Goal: Information Seeking & Learning: Learn about a topic

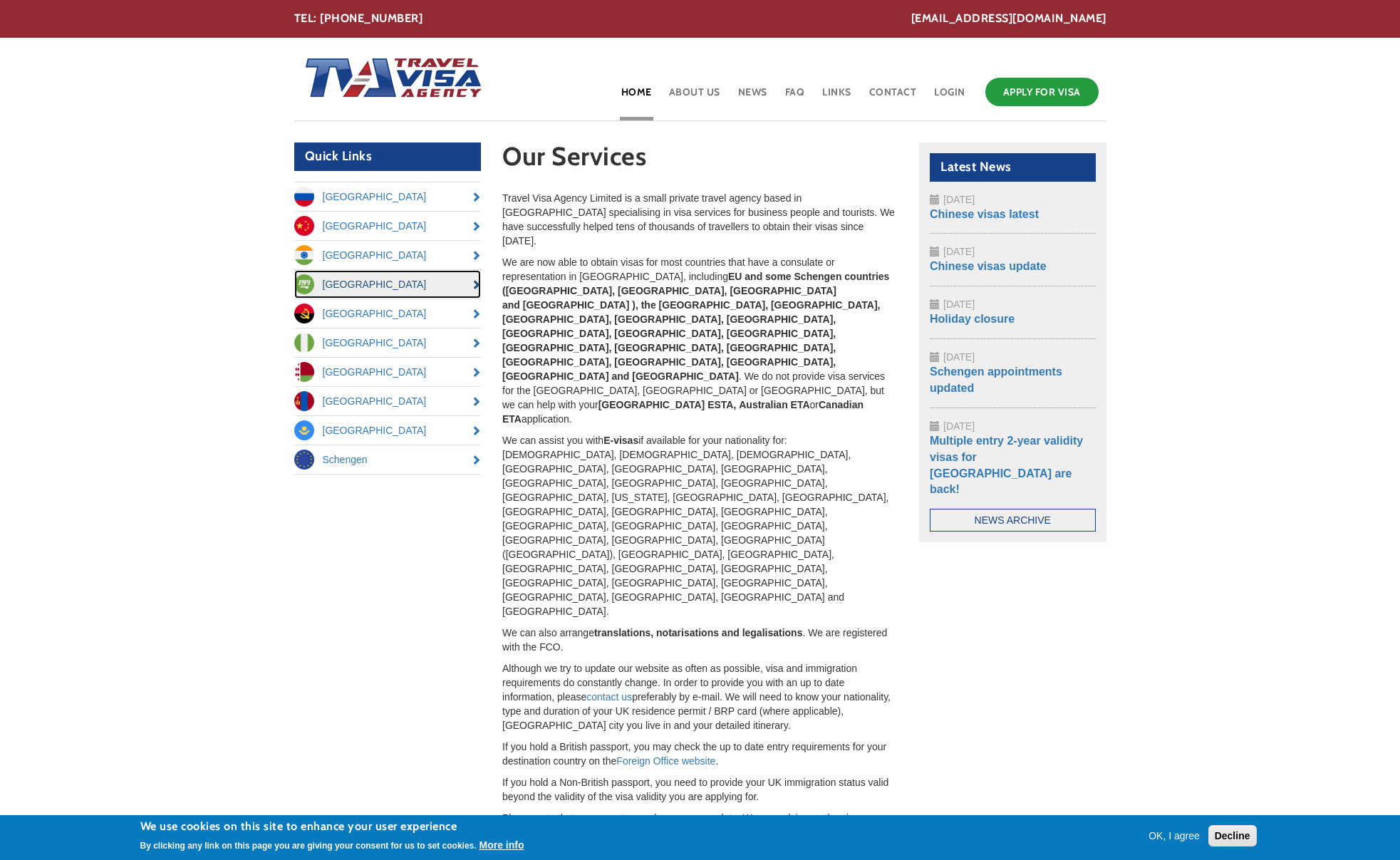
click at [371, 290] on link "[GEOGRAPHIC_DATA]" at bounding box center [388, 284] width 188 height 28
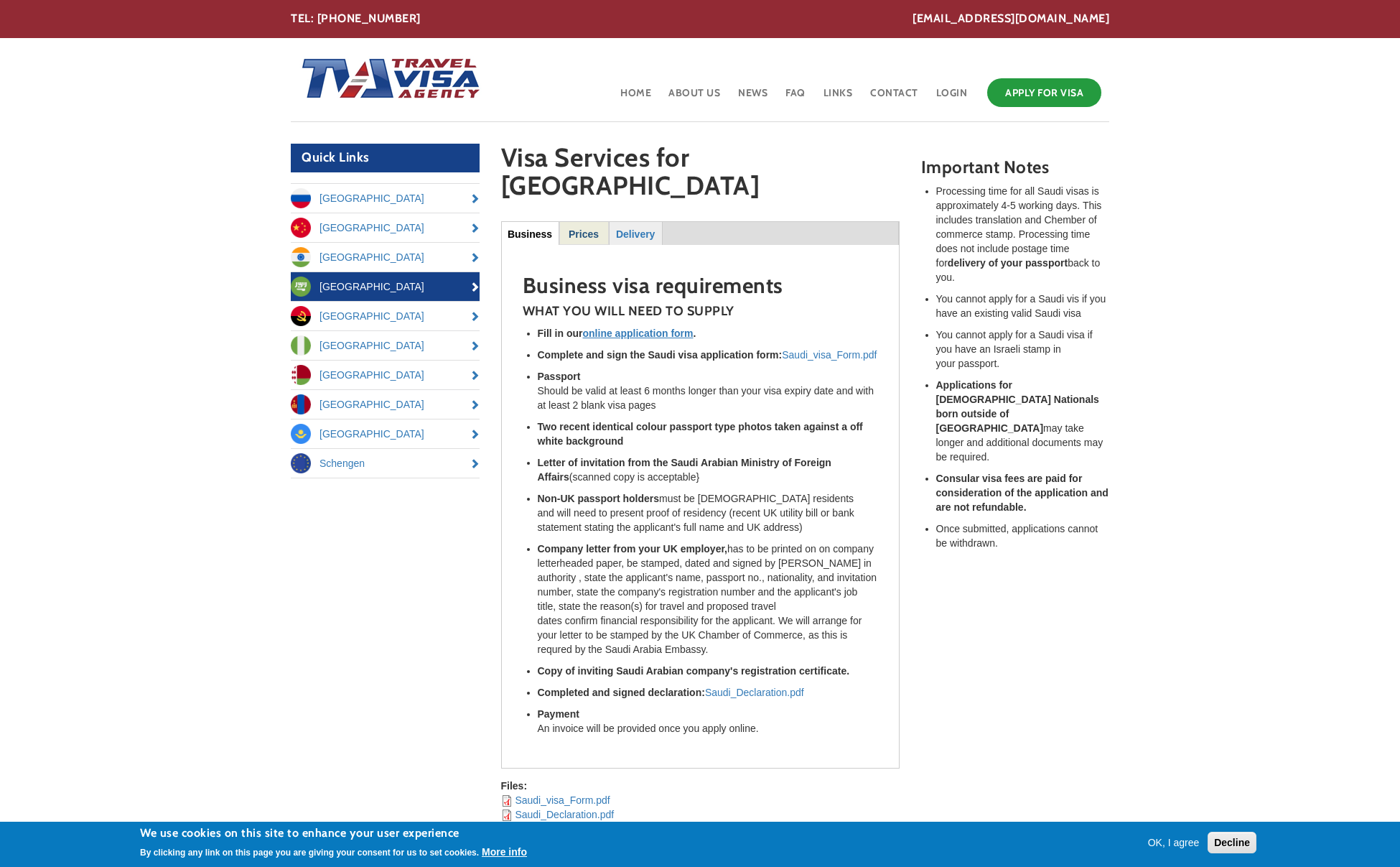
click at [590, 229] on strong "Prices" at bounding box center [584, 235] width 30 height 12
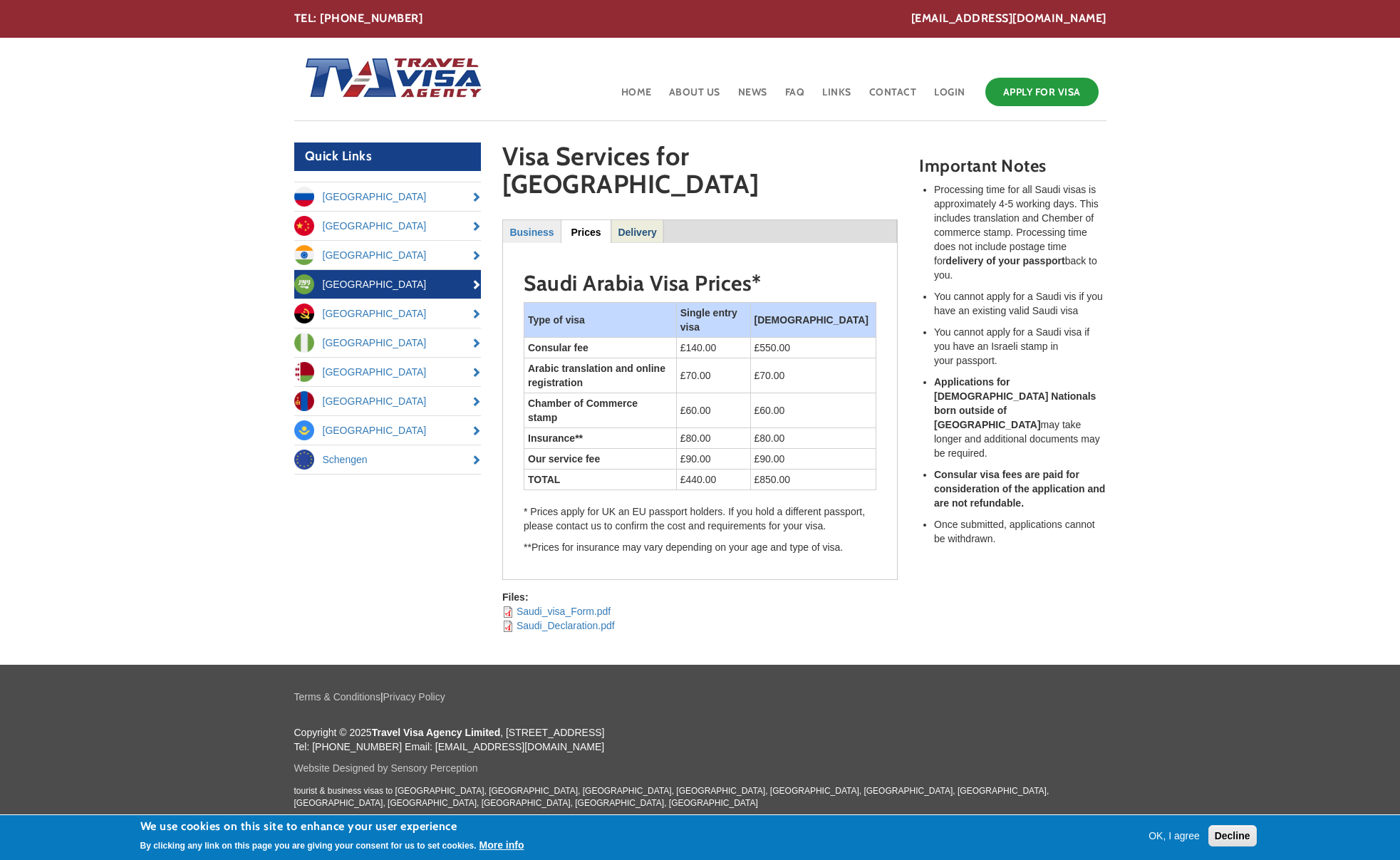
click at [637, 227] on strong "Delivery" at bounding box center [637, 233] width 39 height 12
